Goal: Obtain resource: Download file/media

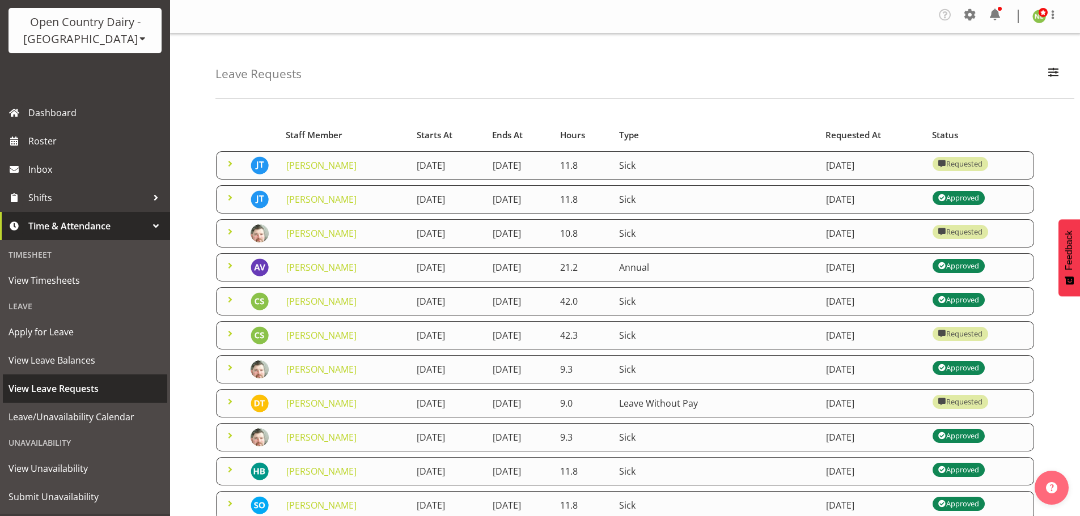
scroll to position [100, 0]
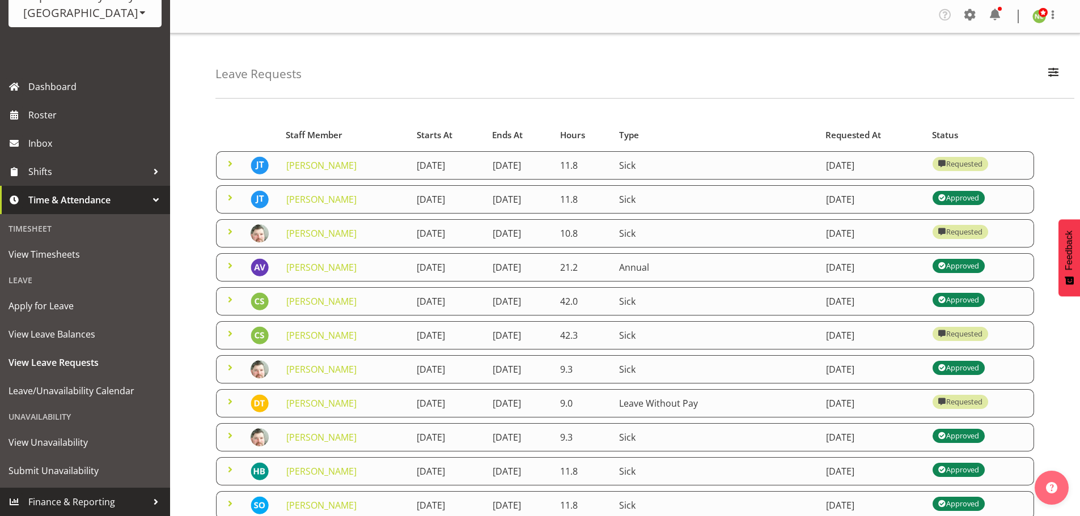
click at [133, 501] on span "Finance & Reporting" at bounding box center [87, 502] width 119 height 17
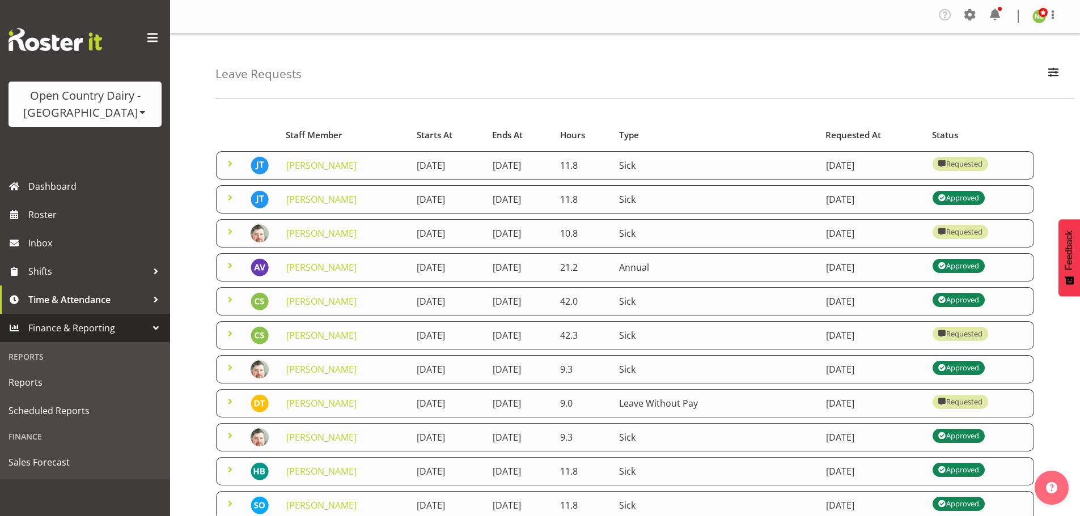
scroll to position [0, 0]
click at [54, 388] on span "Reports" at bounding box center [85, 382] width 153 height 17
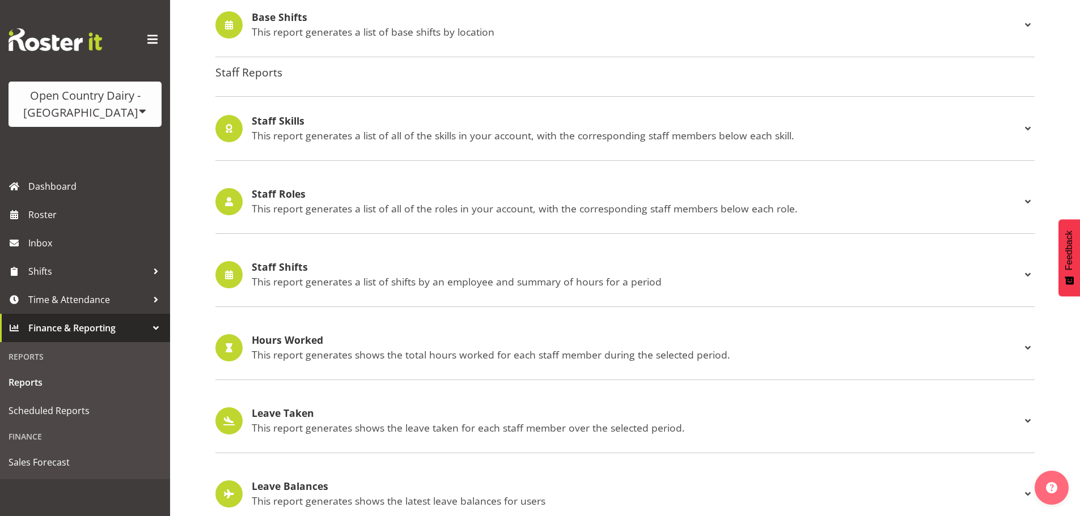
scroll to position [945, 0]
click at [292, 132] on div "Staff Skills This report generates a list of all of the skills in your account,…" at bounding box center [636, 129] width 769 height 26
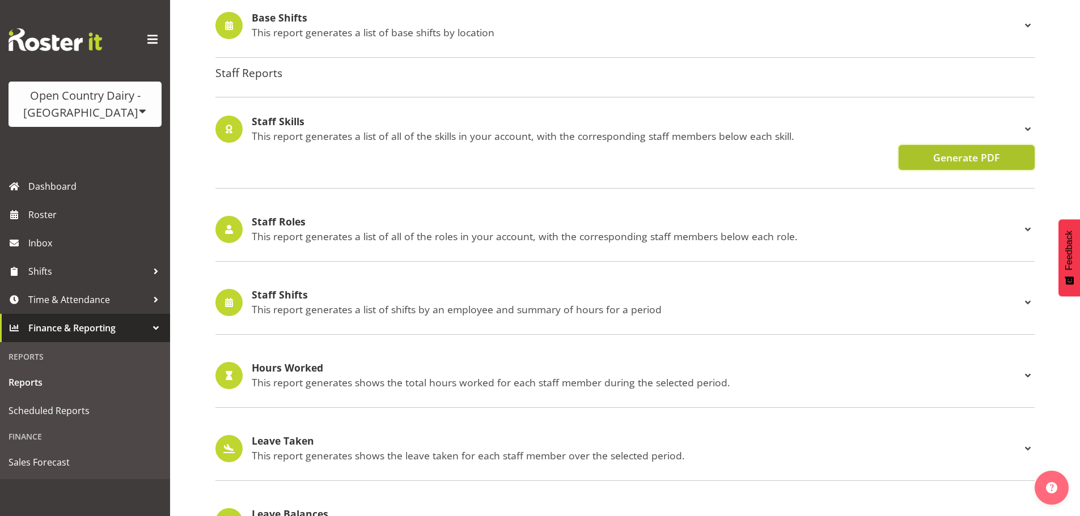
click at [963, 158] on span "Generate PDF" at bounding box center [966, 157] width 66 height 15
click at [282, 228] on h4 "Staff Roles" at bounding box center [636, 222] width 769 height 11
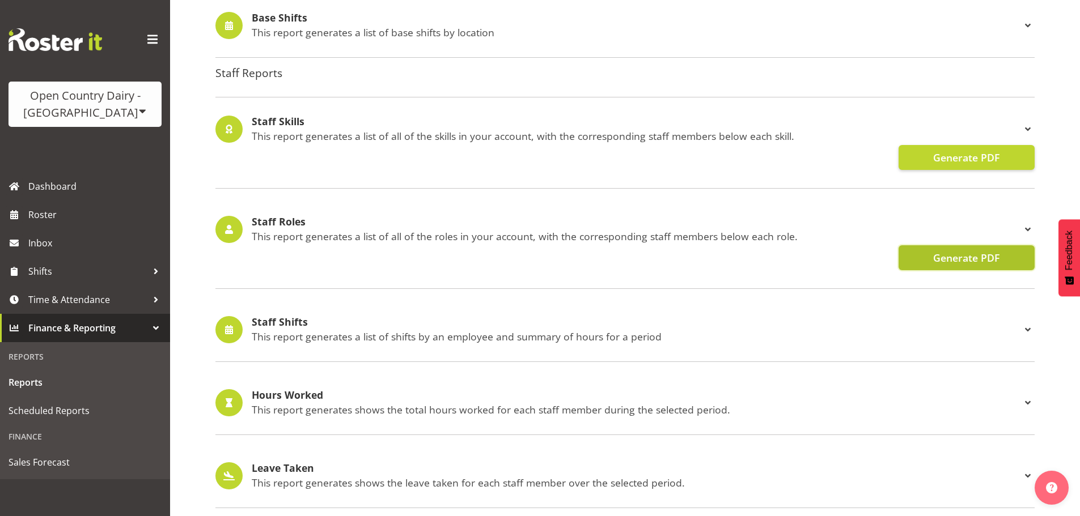
click at [969, 264] on span "Generate PDF" at bounding box center [966, 258] width 66 height 15
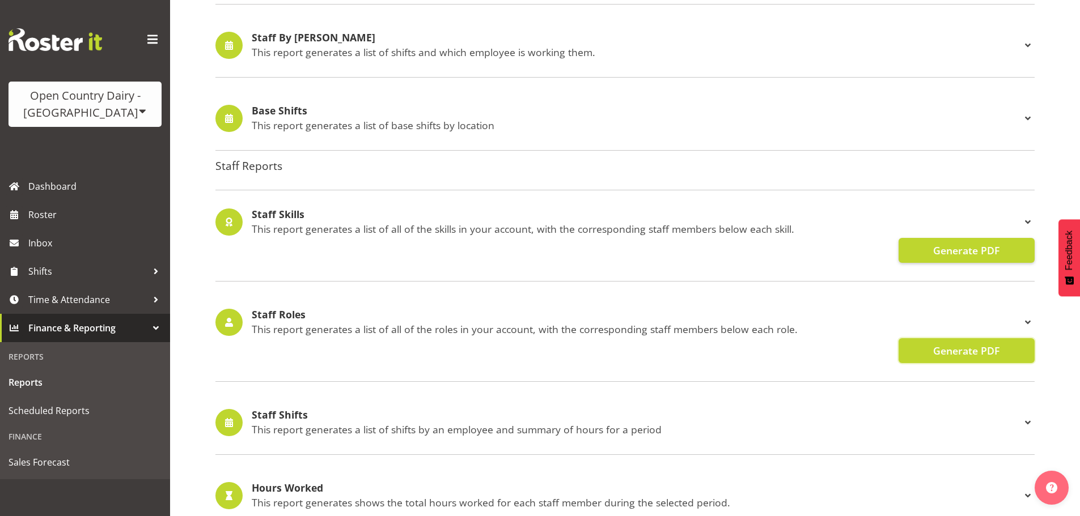
scroll to position [829, 0]
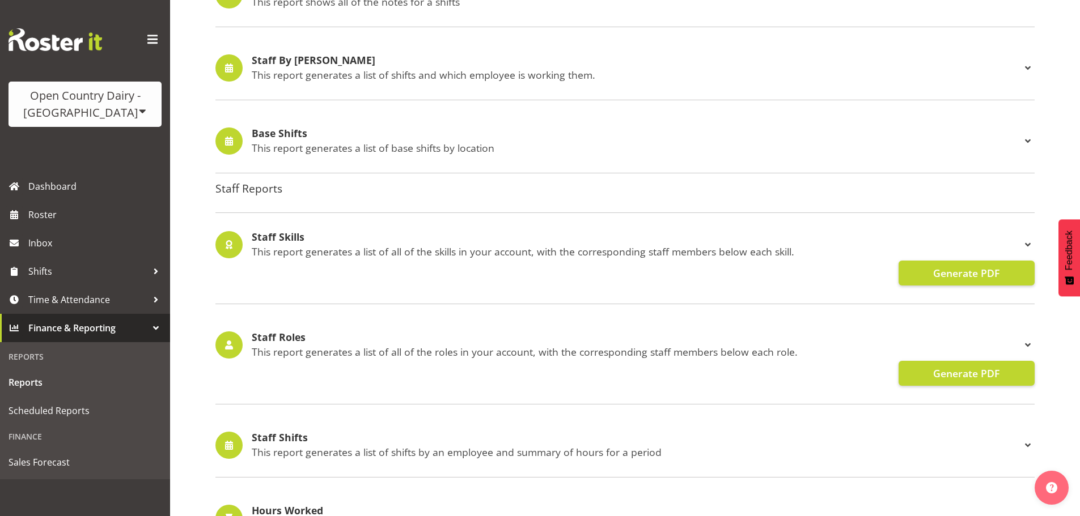
drag, startPoint x: 85, startPoint y: 111, endPoint x: 90, endPoint y: 116, distance: 6.8
click at [86, 111] on div "Open Country Dairy - [GEOGRAPHIC_DATA]" at bounding box center [85, 104] width 130 height 34
click at [91, 139] on link "Open Country Dairy - [GEOGRAPHIC_DATA]" at bounding box center [118, 144] width 219 height 20
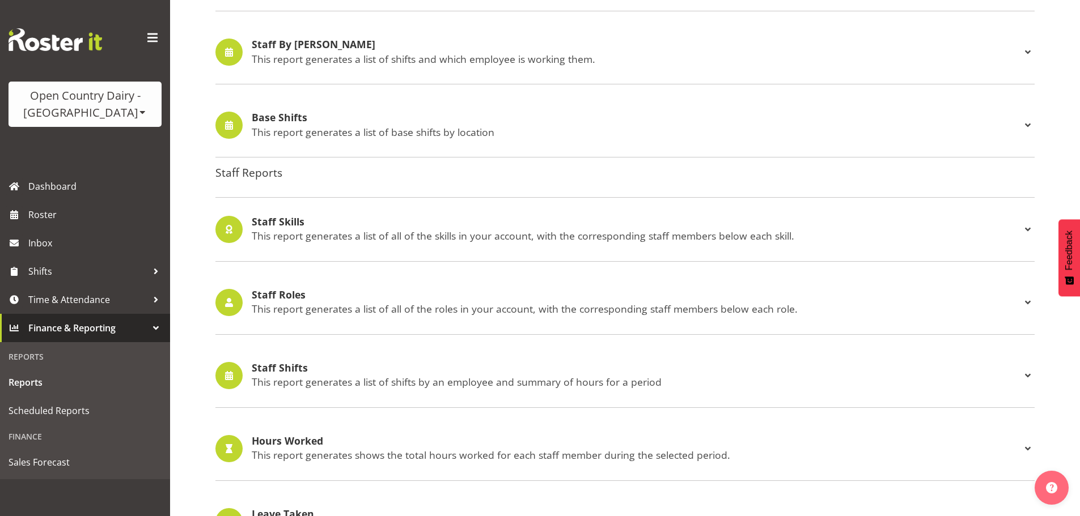
scroll to position [907, 0]
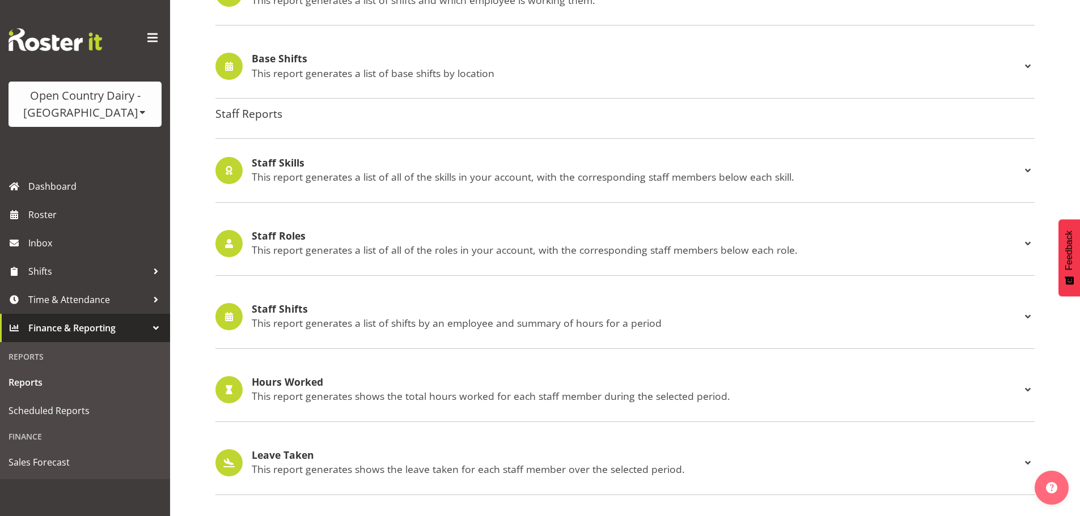
click at [282, 171] on p "This report generates a list of all of the skills in your account, with the cor…" at bounding box center [636, 177] width 769 height 12
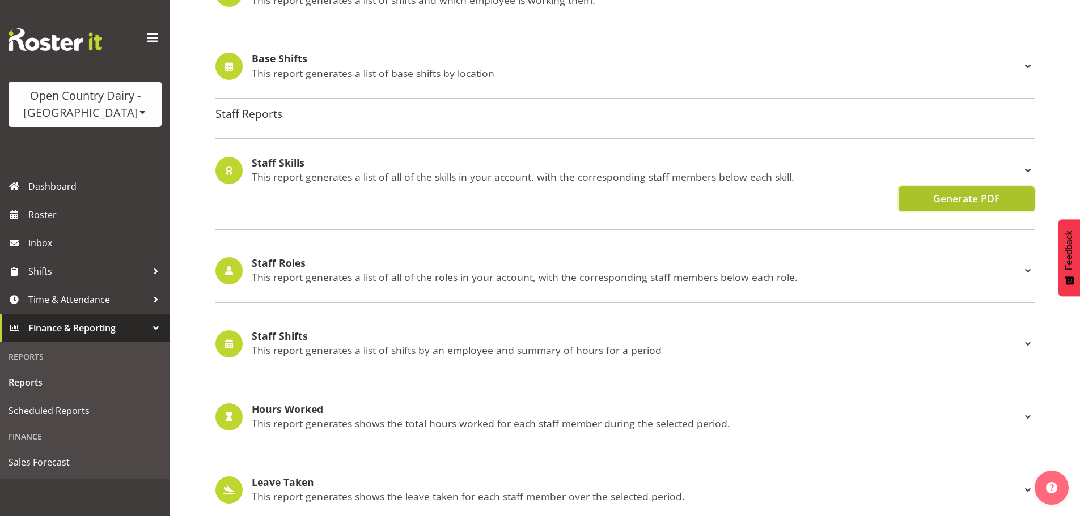
click at [954, 192] on span "Generate PDF" at bounding box center [966, 198] width 66 height 15
